Goal: Information Seeking & Learning: Learn about a topic

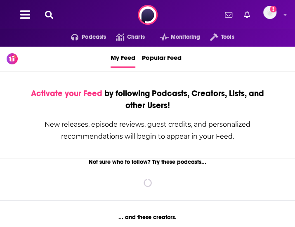
click at [44, 13] on button at bounding box center [48, 14] width 13 height 9
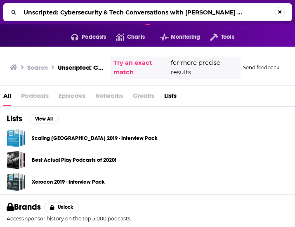
click at [212, 13] on input "Unscripted: Cybersecurity & Tech Conversations with [PERSON_NAME] ..." at bounding box center [147, 12] width 255 height 13
drag, startPoint x: 226, startPoint y: 10, endPoint x: 105, endPoint y: 10, distance: 121.3
click at [105, 10] on input "Unscripted: Cybersecurity & Tech Conversations with [PERSON_NAME]" at bounding box center [148, 12] width 257 height 13
type input "Unscripted: Cybersecurity"
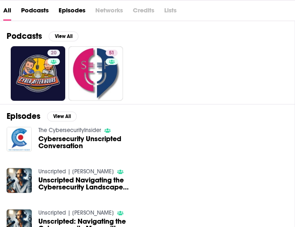
scroll to position [87, 0]
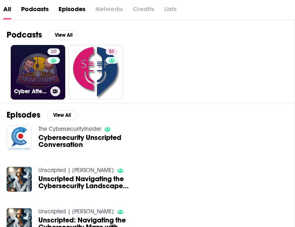
click at [36, 74] on link "20 Cyber After Hours" at bounding box center [38, 72] width 54 height 54
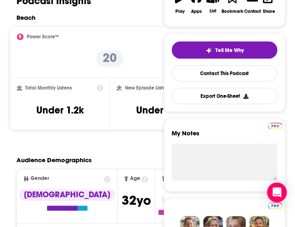
scroll to position [17, 0]
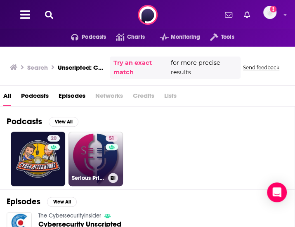
click at [89, 143] on link "51 Serious Privacy" at bounding box center [95, 159] width 54 height 54
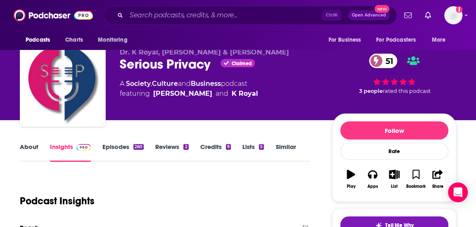
scroll to position [16, 0]
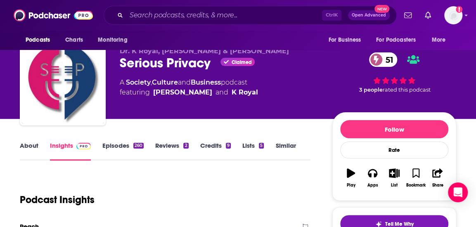
click at [28, 149] on link "About" at bounding box center [29, 151] width 19 height 19
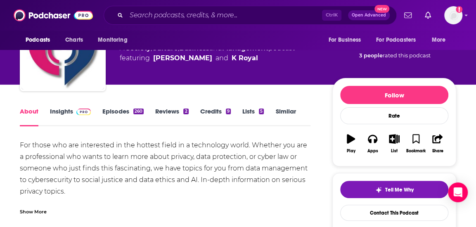
scroll to position [57, 0]
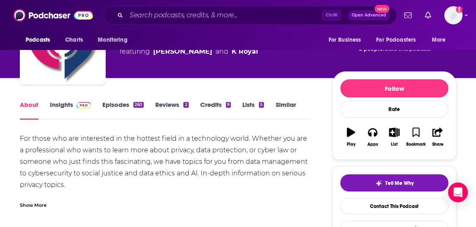
click at [131, 106] on link "Episodes 260" at bounding box center [122, 110] width 41 height 19
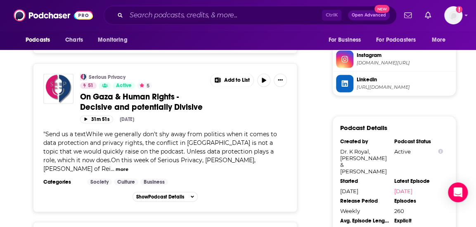
scroll to position [802, 0]
click at [128, 165] on button "more" at bounding box center [122, 168] width 13 height 7
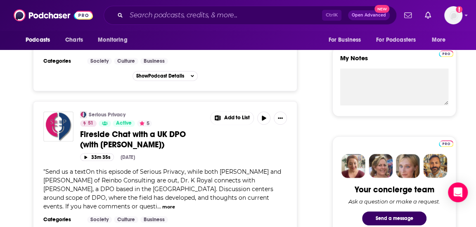
scroll to position [0, 0]
